Goal: Navigation & Orientation: Find specific page/section

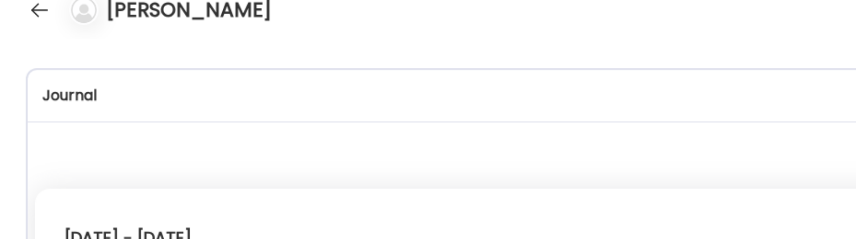
scroll to position [4784, 0]
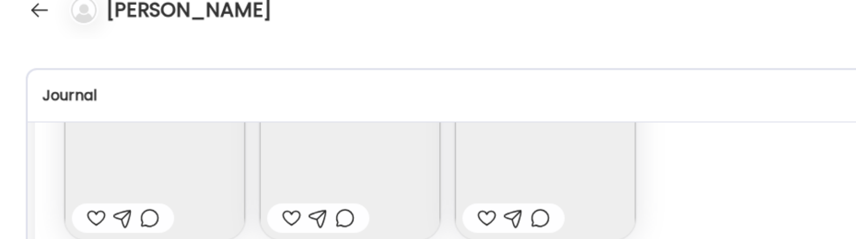
click at [18, 18] on div at bounding box center [21, 18] width 14 height 14
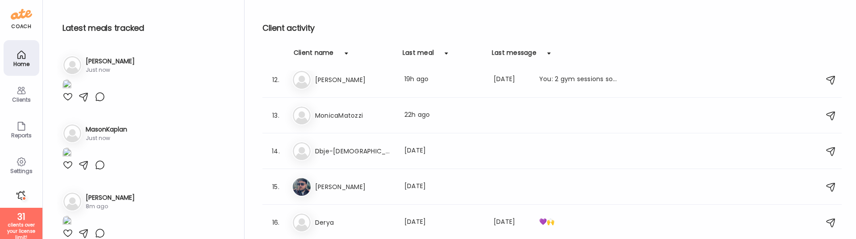
scroll to position [0, 0]
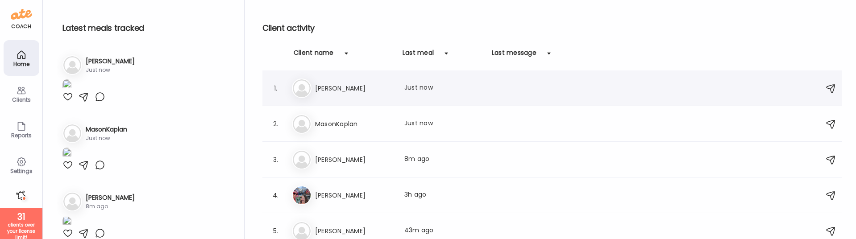
click at [442, 97] on div "[PERSON_NAME] Last meal: Just now" at bounding box center [553, 89] width 523 height 20
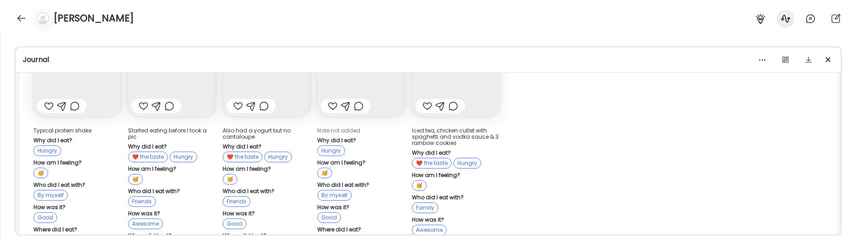
scroll to position [12742, 0]
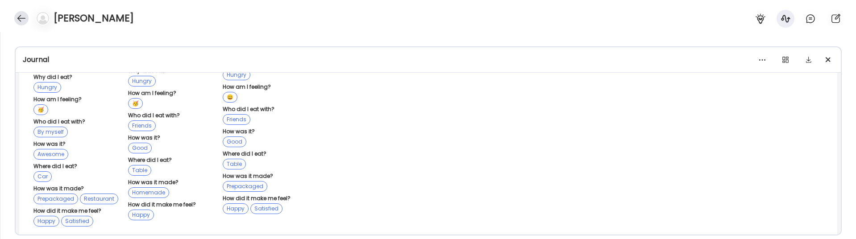
click at [20, 21] on div at bounding box center [21, 18] width 14 height 14
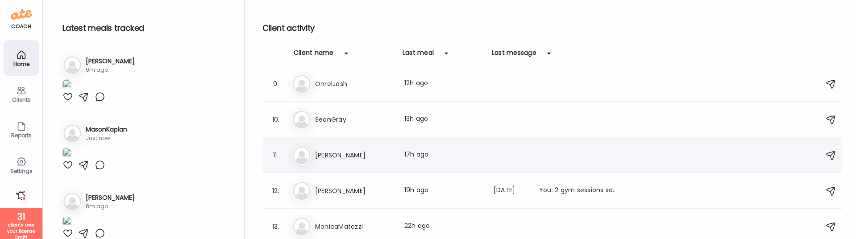
scroll to position [289, 0]
click at [354, 159] on h3 "[PERSON_NAME]" at bounding box center [354, 156] width 79 height 11
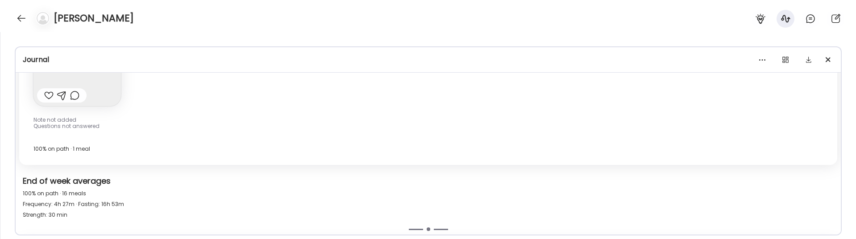
scroll to position [4857, 0]
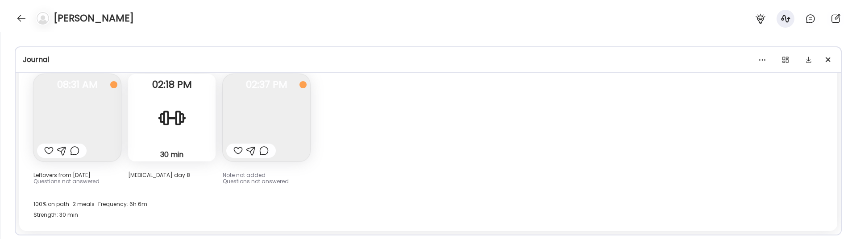
click at [340, 236] on div "Profile **** Goal is to Feeling happy and healthy Manage Insights On path meals…" at bounding box center [428, 135] width 856 height 207
drag, startPoint x: 340, startPoint y: 238, endPoint x: 342, endPoint y: 298, distance: 60.8
click at [342, 11] on html "Customize your cookie preferences We respect your right to privacy. You can cho…" at bounding box center [428, 5] width 856 height 11
click at [16, 19] on div at bounding box center [21, 18] width 14 height 14
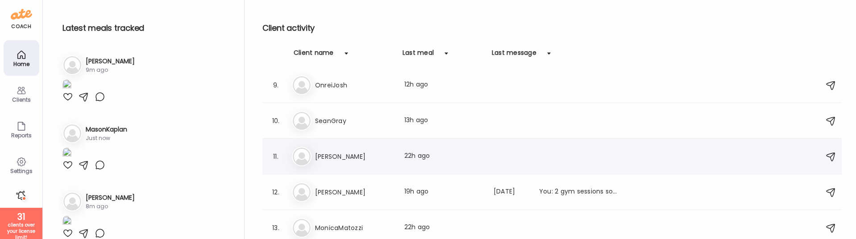
click at [352, 162] on div "[PERSON_NAME] Last meal: 22h ago" at bounding box center [553, 157] width 523 height 20
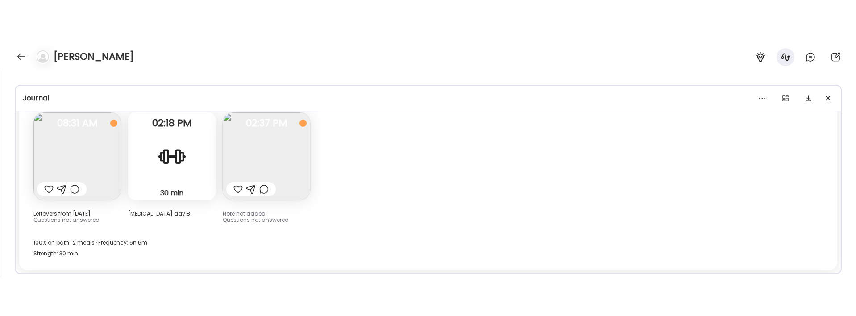
scroll to position [4640, 0]
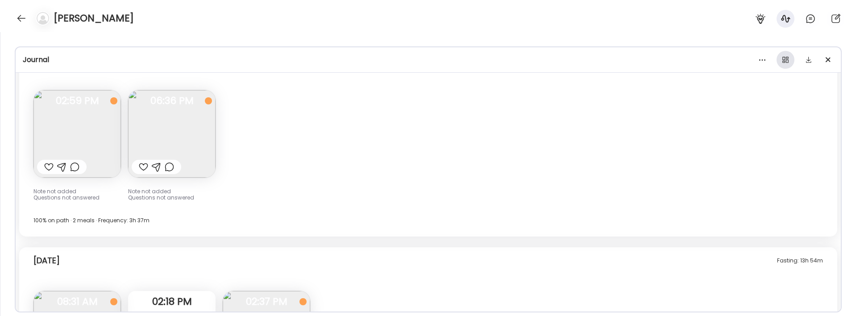
click at [784, 61] on div at bounding box center [786, 60] width 18 height 18
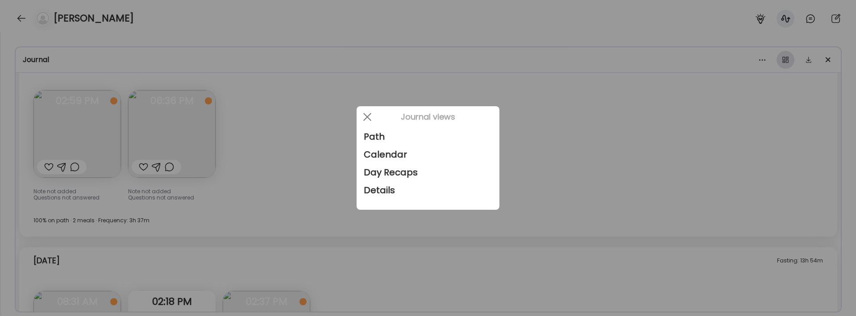
click at [784, 61] on div at bounding box center [428, 158] width 856 height 316
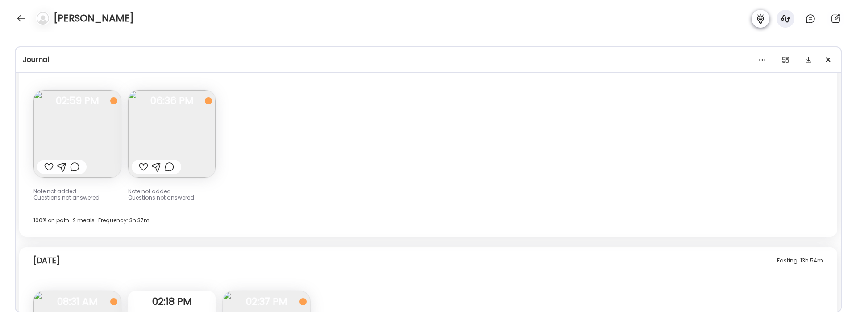
click at [759, 17] on icon at bounding box center [760, 19] width 9 height 10
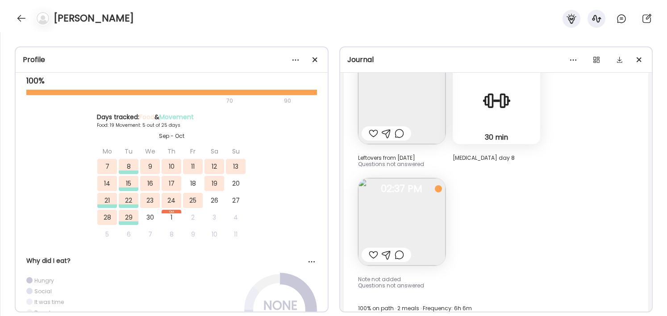
scroll to position [6216, 0]
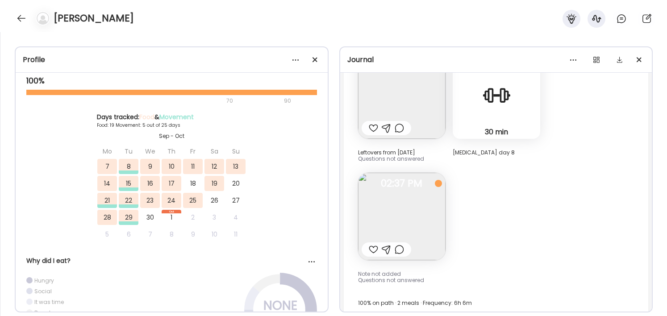
click at [416, 206] on img at bounding box center [402, 217] width 88 height 88
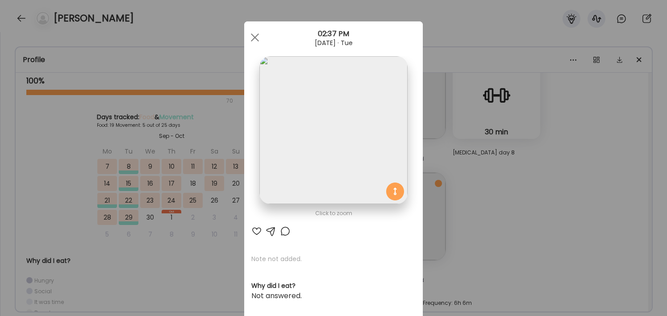
click at [530, 239] on div "Ate Coach Dashboard Wahoo! It’s official Take a moment to set up your Coach Pro…" at bounding box center [333, 158] width 667 height 316
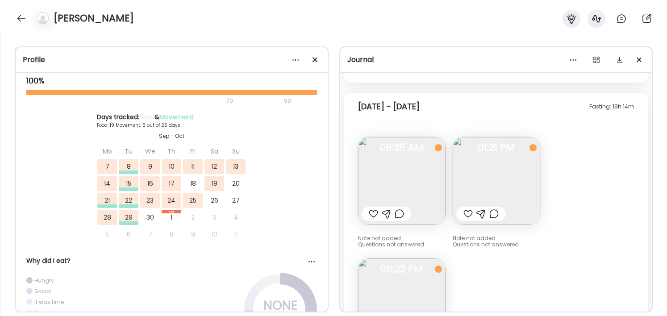
scroll to position [5549, 0]
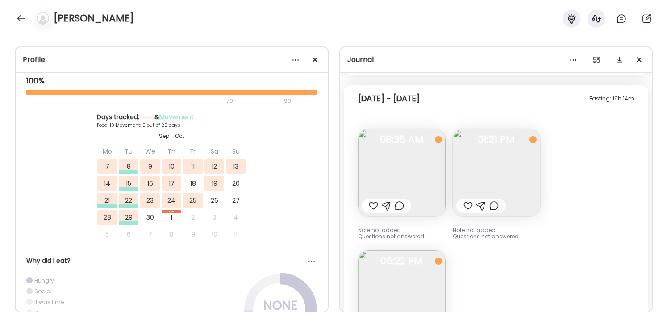
click at [530, 192] on img at bounding box center [497, 173] width 88 height 88
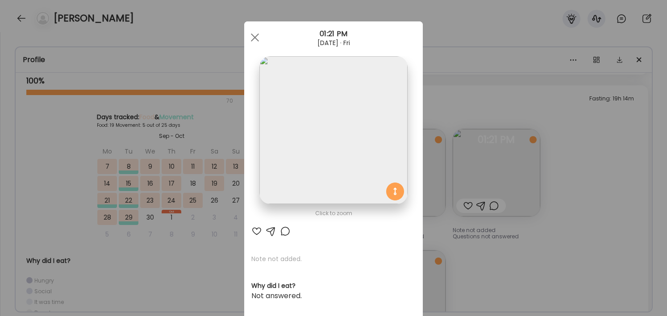
click at [544, 227] on div "Ate Coach Dashboard Wahoo! It’s official Take a moment to set up your Coach Pro…" at bounding box center [333, 158] width 667 height 316
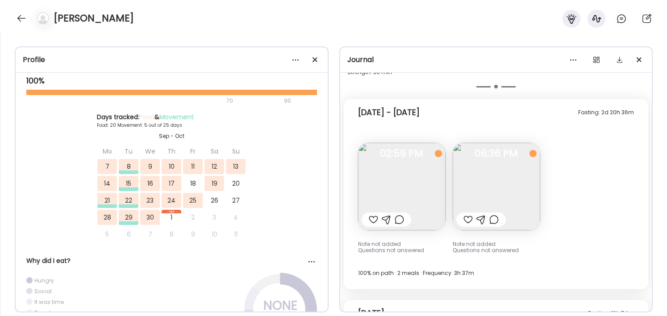
scroll to position [5927, 0]
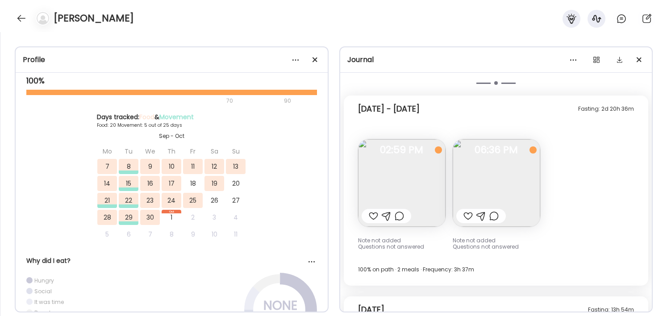
click at [500, 173] on img at bounding box center [497, 183] width 88 height 88
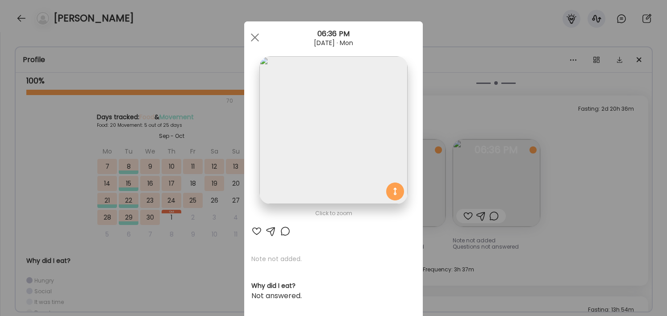
click at [560, 171] on div "Ate Coach Dashboard Wahoo! It’s official Take a moment to set up your Coach Pro…" at bounding box center [333, 158] width 667 height 316
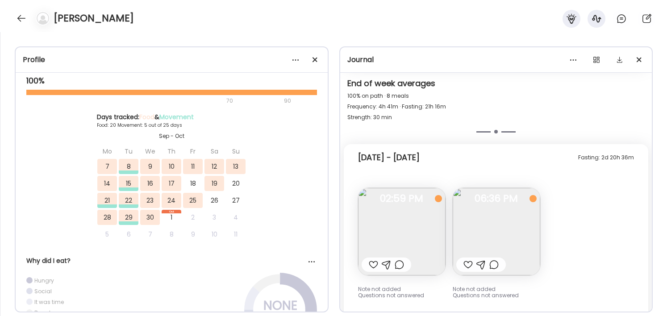
scroll to position [5907, 0]
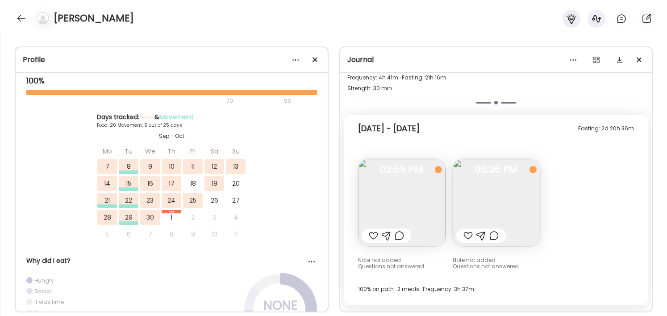
click at [473, 190] on img at bounding box center [497, 203] width 88 height 88
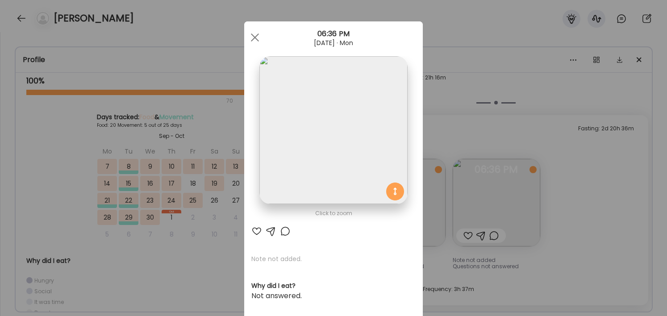
click at [574, 196] on div "Ate Coach Dashboard Wahoo! It’s official Take a moment to set up your Coach Pro…" at bounding box center [333, 158] width 667 height 316
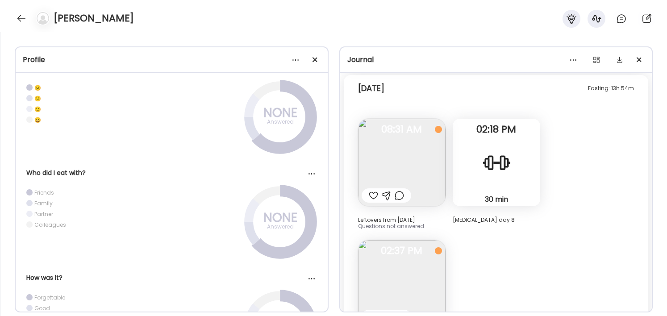
scroll to position [6147, 0]
click at [429, 168] on img at bounding box center [402, 164] width 88 height 88
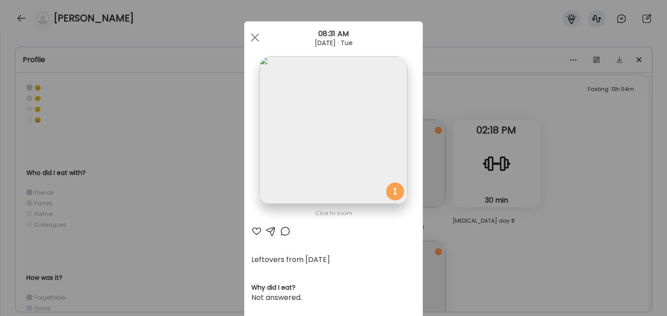
click at [543, 215] on div "Ate Coach Dashboard Wahoo! It’s official Take a moment to set up your Coach Pro…" at bounding box center [333, 158] width 667 height 316
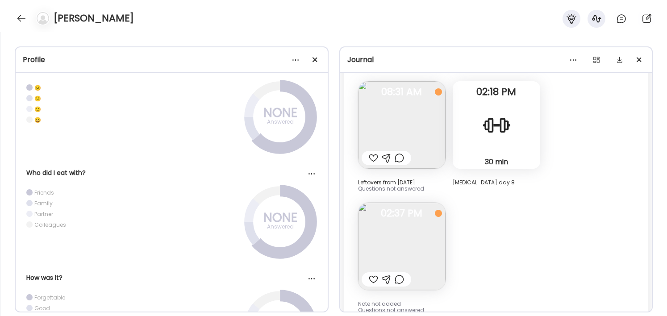
scroll to position [6199, 0]
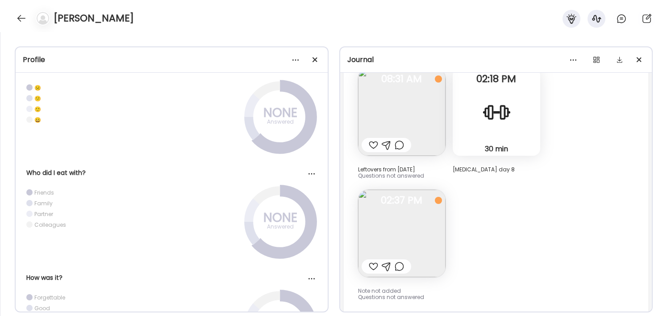
click at [429, 117] on img at bounding box center [402, 112] width 88 height 88
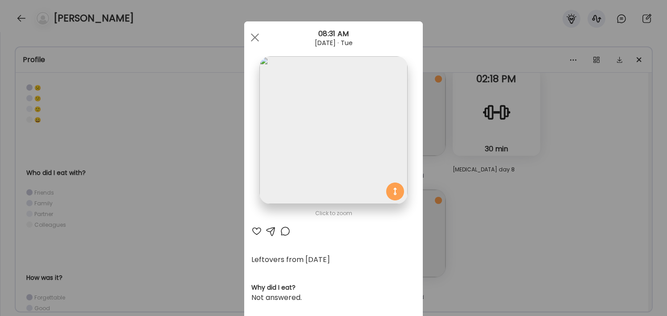
click at [517, 175] on div "Ate Coach Dashboard Wahoo! It’s official Take a moment to set up your Coach Pro…" at bounding box center [333, 158] width 667 height 316
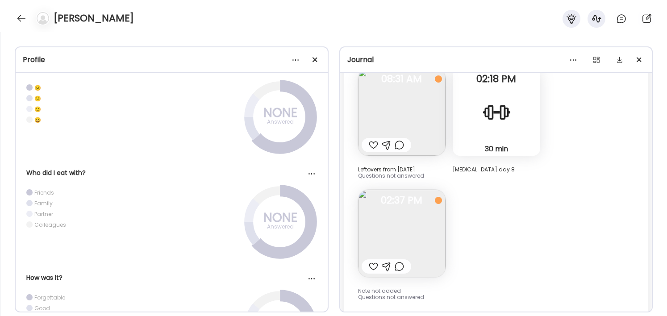
click at [405, 226] on img at bounding box center [402, 234] width 88 height 88
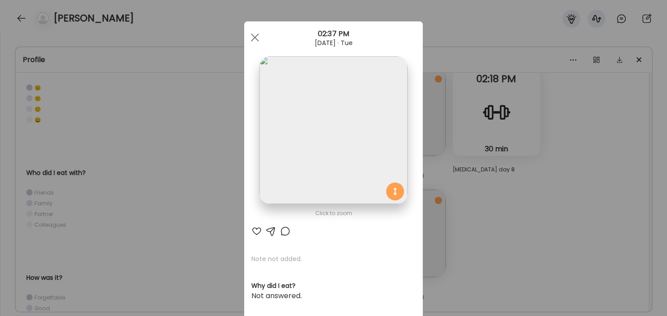
click at [518, 177] on div "Ate Coach Dashboard Wahoo! It’s official Take a moment to set up your Coach Pro…" at bounding box center [333, 158] width 667 height 316
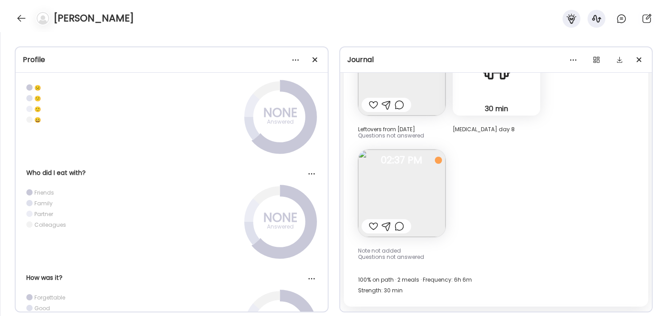
scroll to position [6239, 0]
click at [421, 172] on img at bounding box center [402, 193] width 88 height 88
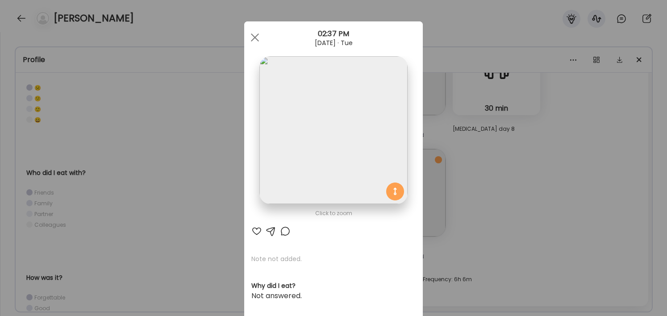
click at [530, 146] on div "Ate Coach Dashboard Wahoo! It’s official Take a moment to set up your Coach Pro…" at bounding box center [333, 158] width 667 height 316
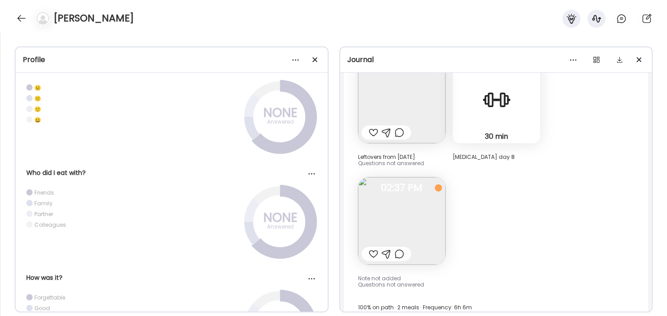
scroll to position [6208, 0]
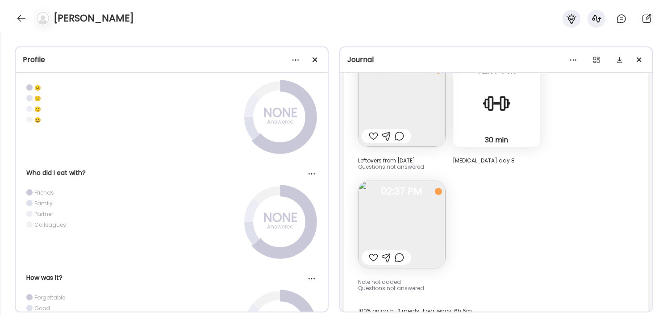
click at [526, 176] on div "Fasting: 13h 54m [DATE] Leftovers from [DATE] Questions not answered 08:31 AM 3…" at bounding box center [496, 177] width 305 height 322
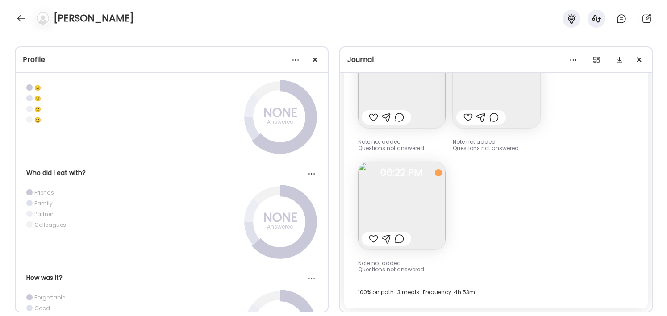
scroll to position [5642, 0]
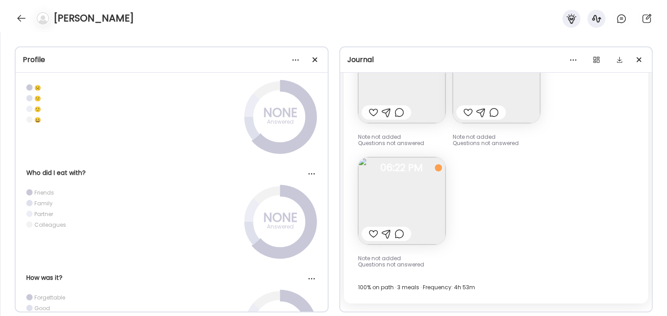
click at [413, 202] on img at bounding box center [402, 201] width 88 height 88
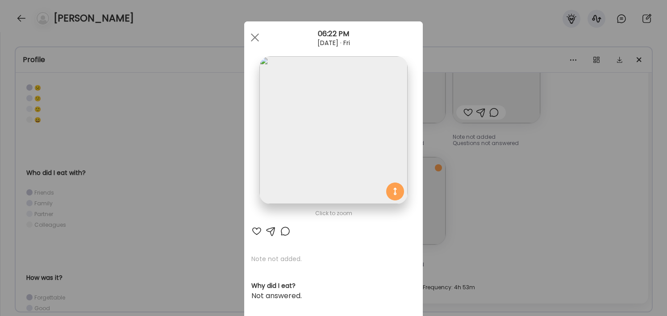
click at [576, 199] on div "Ate Coach Dashboard Wahoo! It’s official Take a moment to set up your Coach Pro…" at bounding box center [333, 158] width 667 height 316
